Goal: Task Accomplishment & Management: Manage account settings

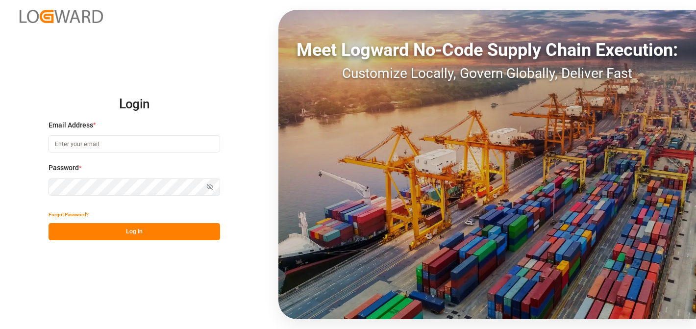
click at [173, 146] on input at bounding box center [133, 143] width 171 height 17
type input "[EMAIL_ADDRESS][PERSON_NAME][DOMAIN_NAME]"
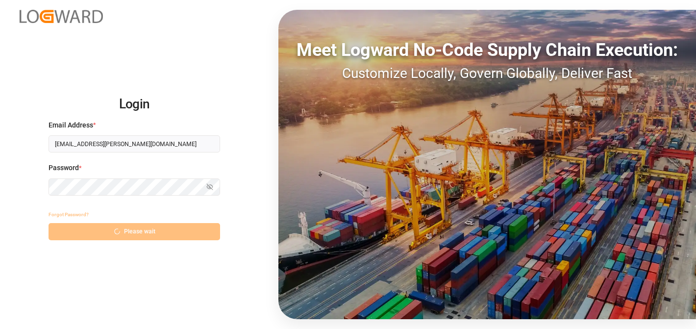
click at [81, 199] on div "Password * Show password" at bounding box center [133, 184] width 171 height 43
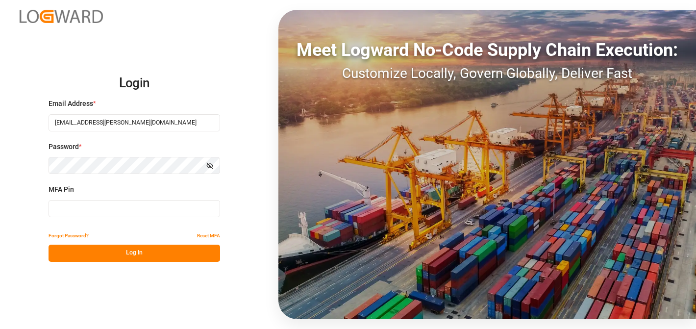
click at [81, 199] on div "MFA Pin" at bounding box center [133, 205] width 171 height 43
type input "695565"
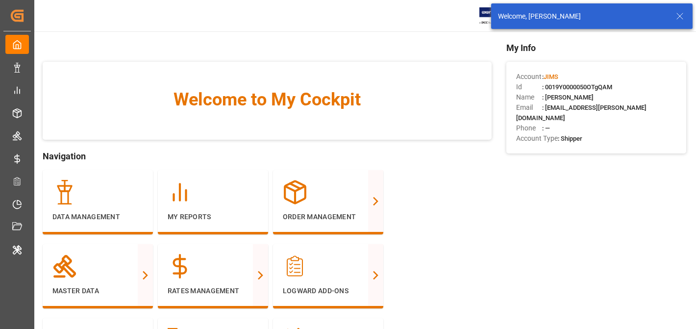
click at [678, 17] on icon at bounding box center [679, 16] width 12 height 12
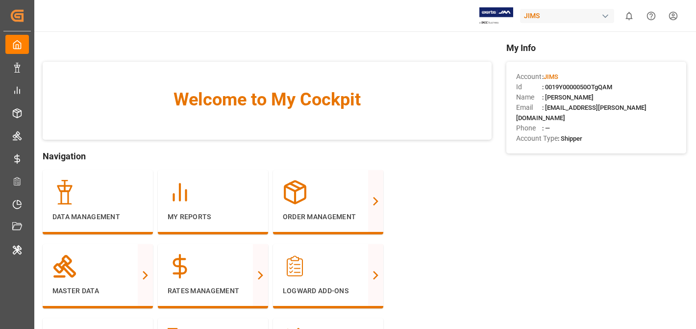
click at [595, 13] on div "JIMS" at bounding box center [567, 16] width 94 height 14
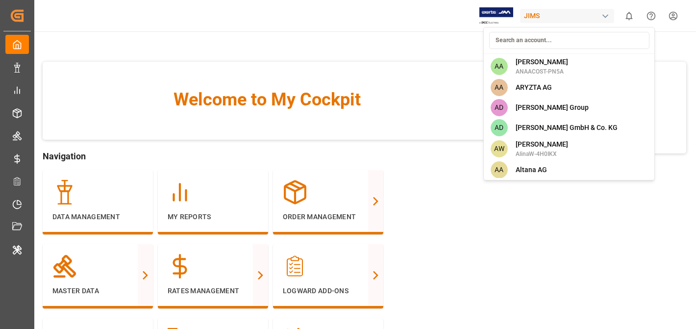
click at [670, 17] on html "Created by potrace 1.15, written by [PERSON_NAME] [DATE]-[DATE] Created by potr…" at bounding box center [348, 201] width 696 height 402
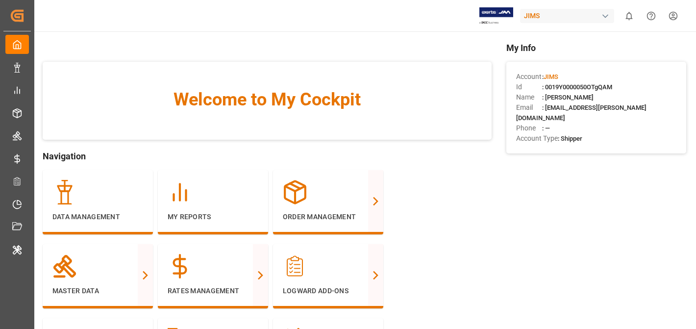
click at [670, 17] on html "Created by potrace 1.15, written by [PERSON_NAME] [DATE]-[DATE] Created by potr…" at bounding box center [348, 201] width 696 height 402
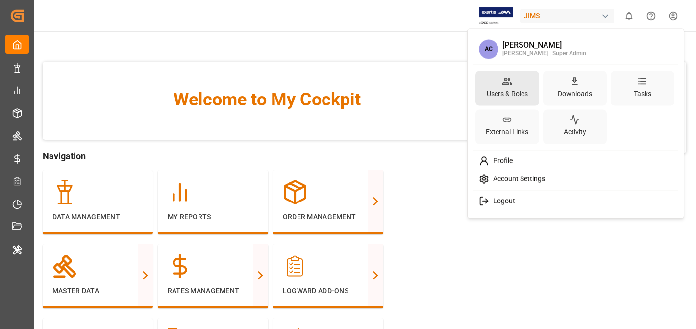
click at [505, 79] on circle at bounding box center [505, 79] width 2 height 2
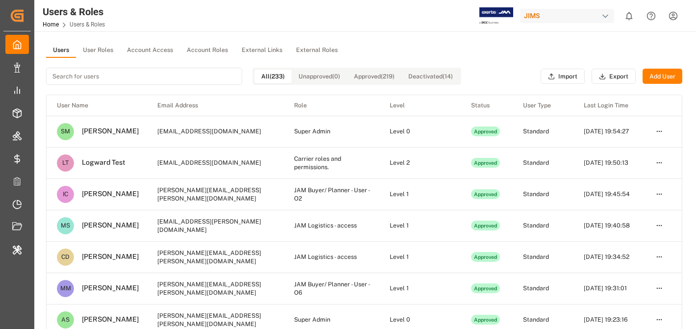
click at [121, 77] on input at bounding box center [144, 76] width 196 height 17
paste input "[DOMAIN_NAME][URL]"
type input "[DOMAIN_NAME][URL]"
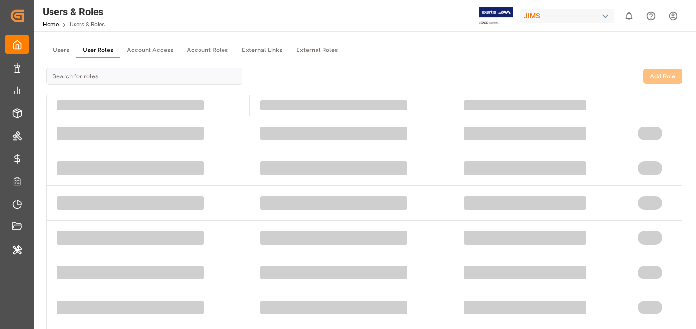
click at [103, 54] on button "User Roles" at bounding box center [98, 50] width 44 height 15
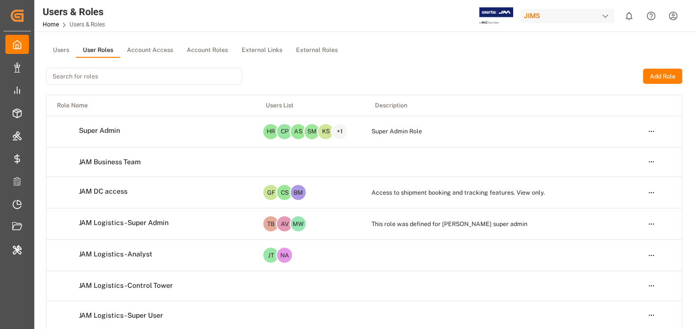
click at [65, 54] on button "Users" at bounding box center [61, 50] width 30 height 15
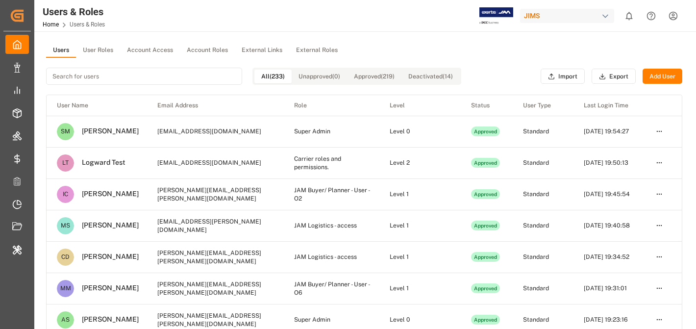
click at [108, 78] on input at bounding box center [144, 76] width 196 height 17
paste input "[PERSON_NAME][EMAIL_ADDRESS][PERSON_NAME][DOMAIN_NAME]"
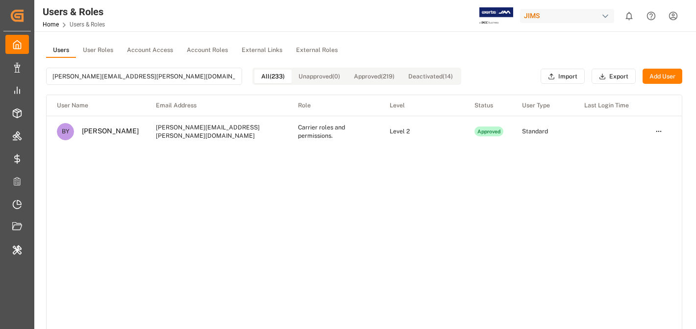
type input "[PERSON_NAME][EMAIL_ADDRESS][PERSON_NAME][DOMAIN_NAME]"
click at [662, 130] on html "Created by potrace 1.15, written by [PERSON_NAME] [DATE]-[DATE] Created by potr…" at bounding box center [348, 201] width 696 height 402
click at [345, 136] on html "Created by potrace 1.15, written by [PERSON_NAME] [DATE]-[DATE] Created by potr…" at bounding box center [348, 201] width 696 height 402
click at [345, 136] on td "Carrier roles and permissions." at bounding box center [334, 131] width 92 height 31
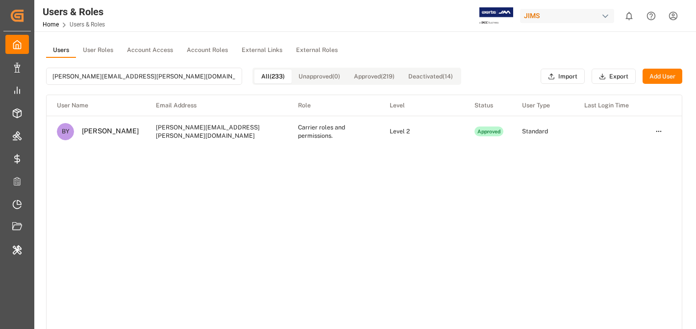
click at [394, 136] on td "Level 2" at bounding box center [421, 131] width 85 height 31
click at [288, 133] on td "Carrier roles and permissions." at bounding box center [334, 131] width 92 height 31
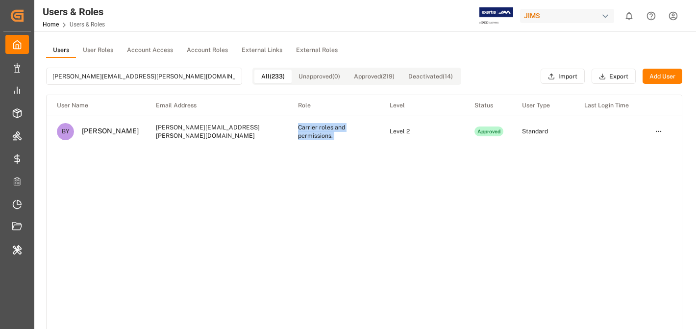
click at [288, 133] on td "Carrier roles and permissions." at bounding box center [334, 131] width 92 height 31
copy td "Carrier roles and permissions."
click at [103, 47] on button "User Roles" at bounding box center [98, 50] width 44 height 15
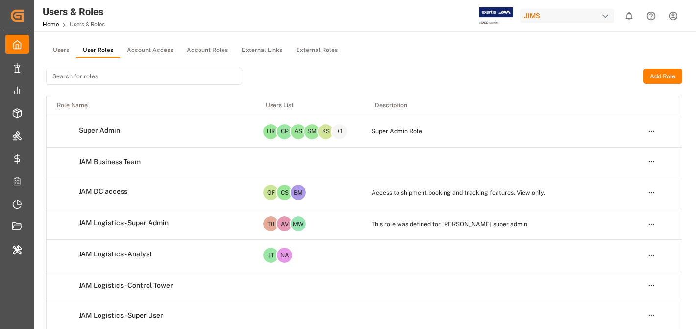
click at [122, 77] on input at bounding box center [144, 76] width 196 height 17
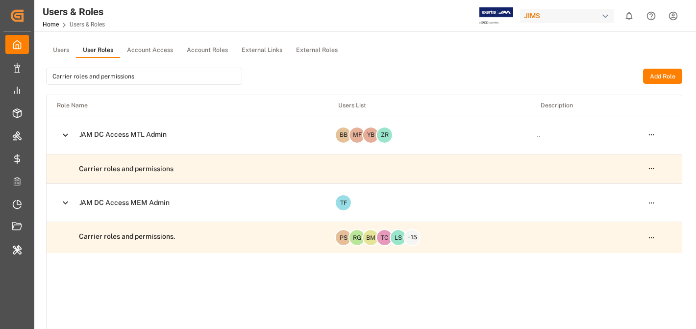
type input "Carrier roles and permissions"
click at [649, 237] on html "Created by potrace 1.15, written by [PERSON_NAME] [DATE]-[DATE] Created by potr…" at bounding box center [348, 201] width 696 height 402
click at [628, 253] on div "Edit" at bounding box center [630, 255] width 50 height 14
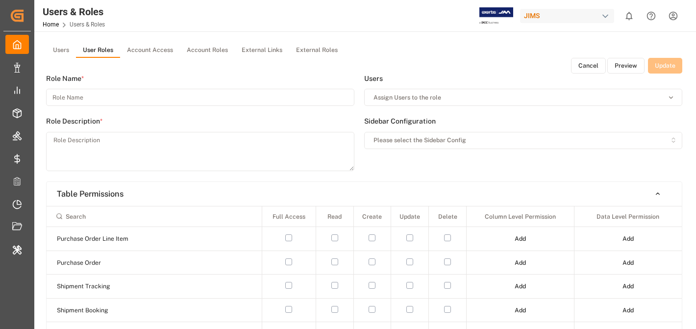
type input "Carrier roles and permissions."
click at [619, 69] on button "Preview" at bounding box center [625, 66] width 37 height 16
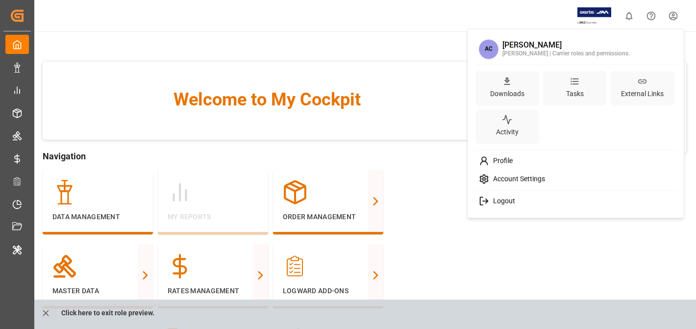
click at [674, 18] on html "Created by potrace 1.15, written by [PERSON_NAME] [DATE]-[DATE] Created by potr…" at bounding box center [348, 201] width 696 height 402
click at [500, 79] on div "Downloads" at bounding box center [507, 88] width 64 height 35
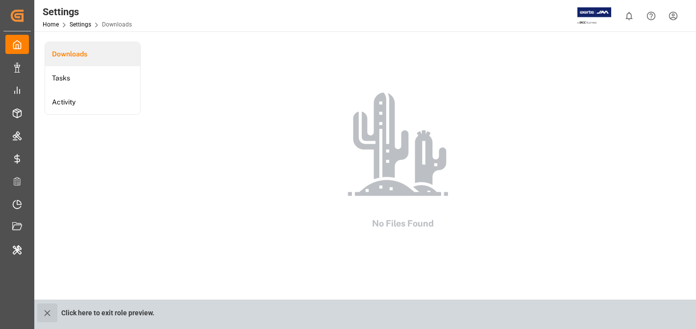
click at [45, 312] on icon "close role preview" at bounding box center [47, 313] width 10 height 10
